Goal: Check status: Check status

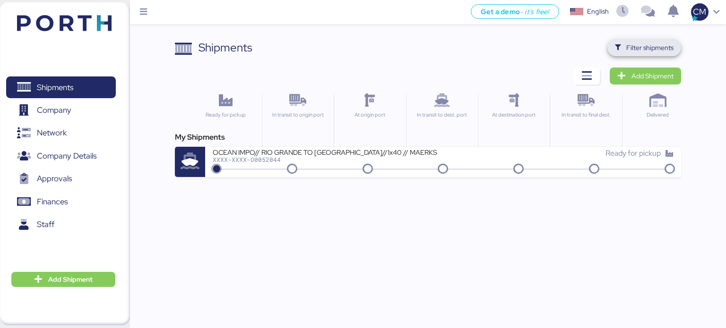
click at [634, 46] on span "Filter shipments" at bounding box center [649, 47] width 47 height 11
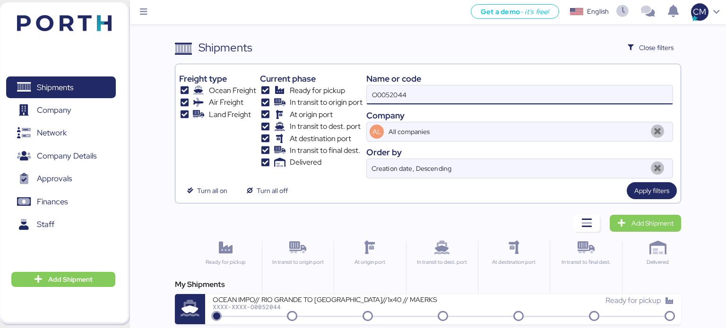
click at [405, 96] on input "O0052044" at bounding box center [520, 95] width 306 height 19
paste input "O0051967"
type input "O0051967"
click at [635, 192] on span "Apply filters" at bounding box center [651, 190] width 35 height 11
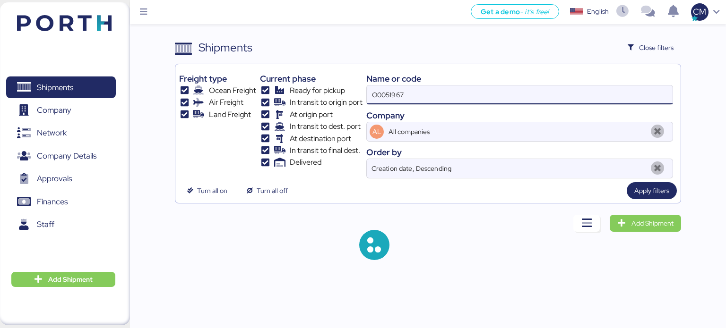
click at [429, 97] on input "O0051967" at bounding box center [520, 95] width 306 height 19
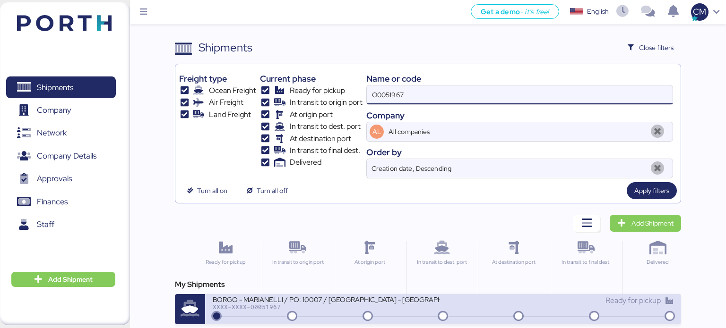
click at [379, 300] on div "BORGO - MARIANELLI / PO: 10007 / [GEOGRAPHIC_DATA] - [GEOGRAPHIC_DATA] / 1x20' …" at bounding box center [326, 299] width 227 height 8
